Goal: Navigation & Orientation: Go to known website

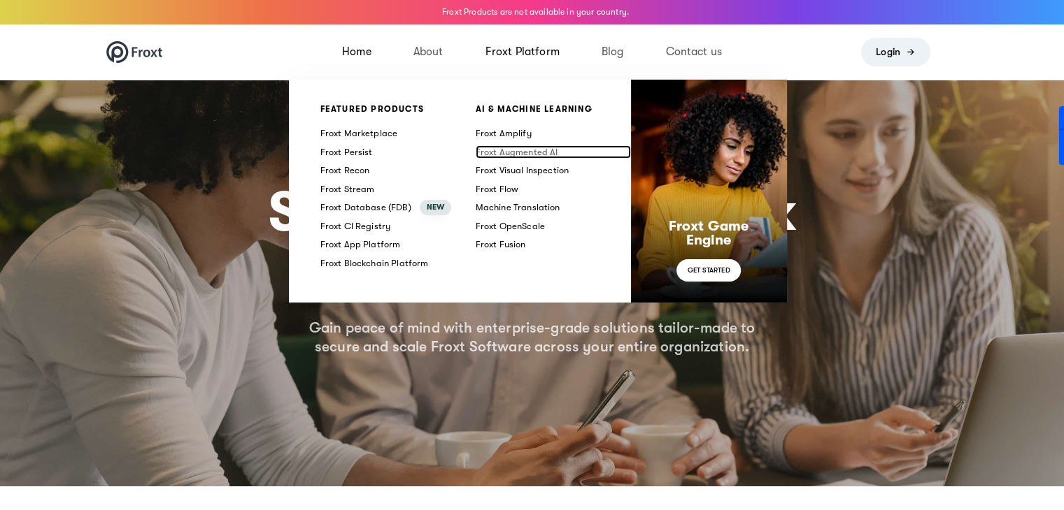
click at [515, 150] on link "Froxt Augmented AI" at bounding box center [553, 152] width 155 height 14
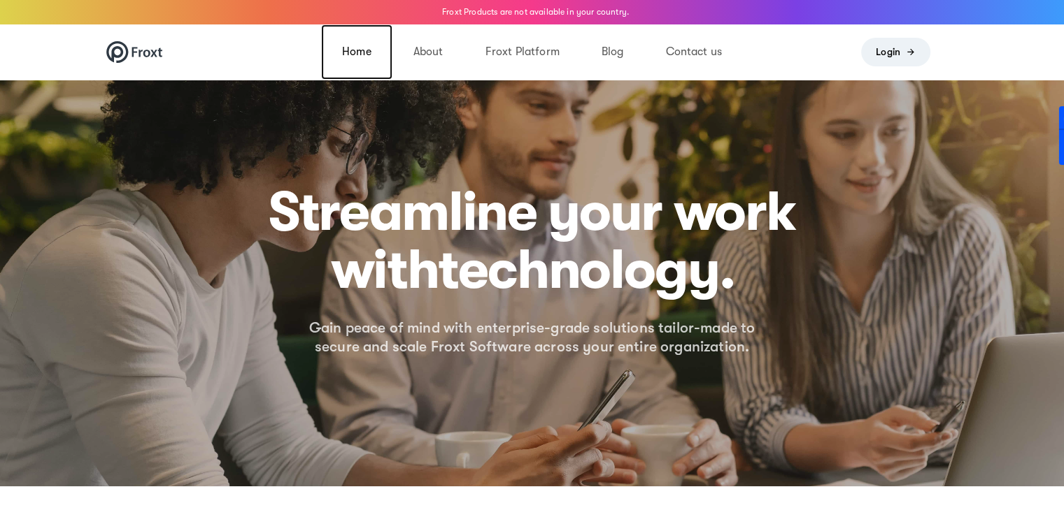
click at [350, 51] on link "Home" at bounding box center [356, 51] width 71 height 55
